Goal: Task Accomplishment & Management: Use online tool/utility

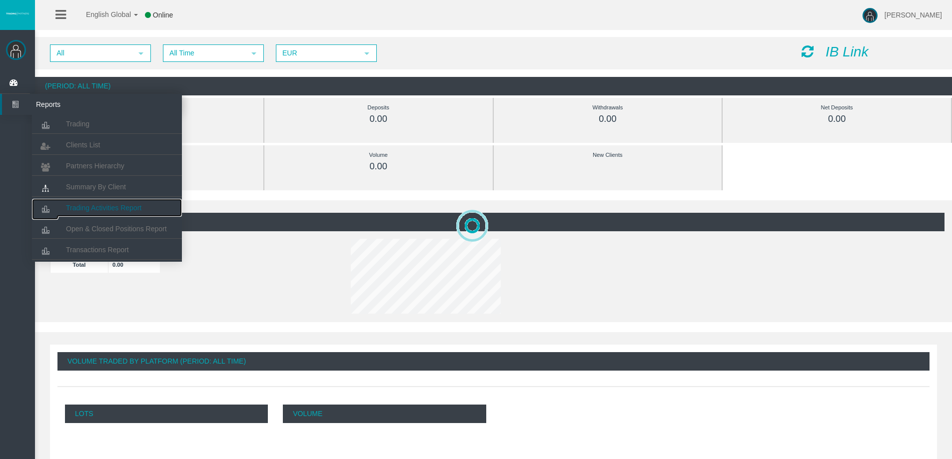
click at [122, 205] on span "Trading Activities Report" at bounding box center [103, 208] width 75 height 8
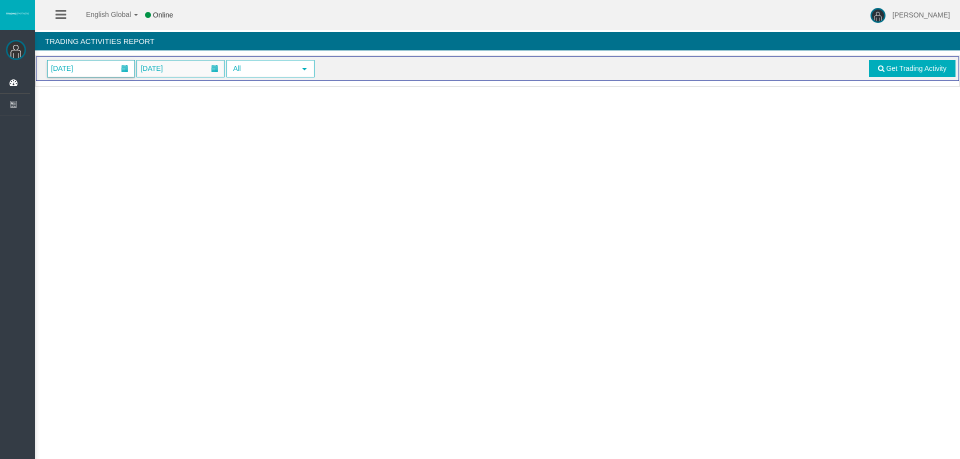
click at [98, 70] on span "01/09/2025" at bounding box center [90, 68] width 87 height 16
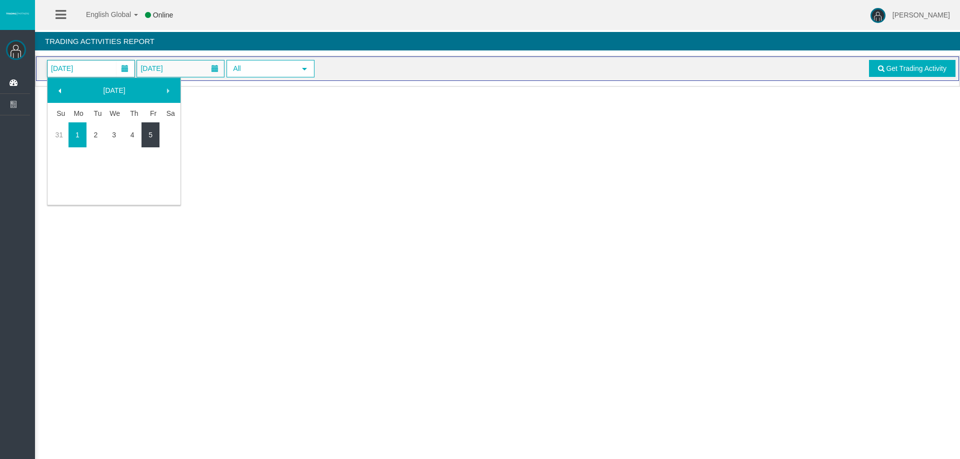
click at [156, 132] on link "5" at bounding box center [150, 135] width 18 height 18
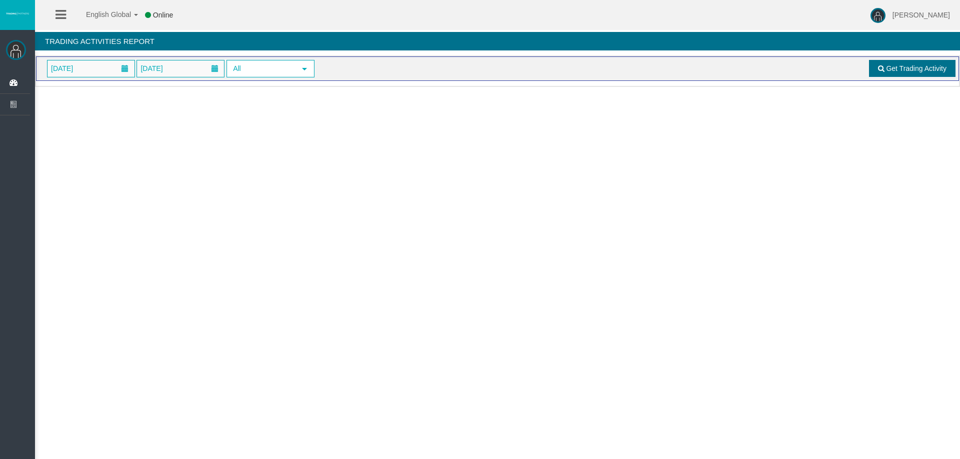
click at [890, 68] on span "Get Trading Activity" at bounding box center [916, 68] width 60 height 8
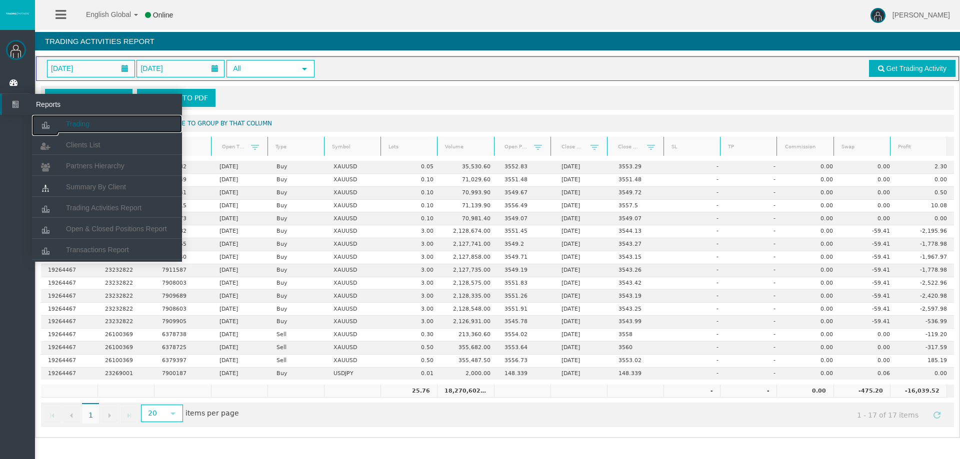
click at [70, 122] on span "Trading" at bounding box center [77, 124] width 23 height 8
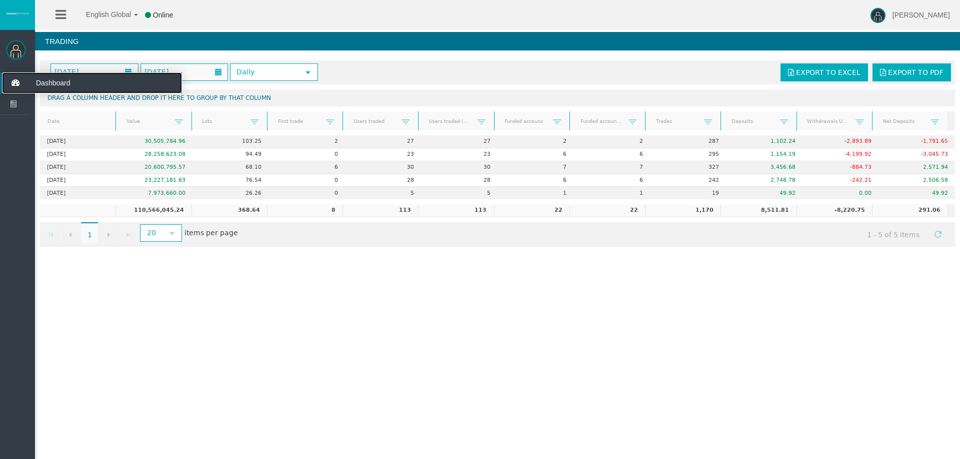
click at [14, 73] on icon at bounding box center [15, 82] width 26 height 21
